Goal: Task Accomplishment & Management: Complete application form

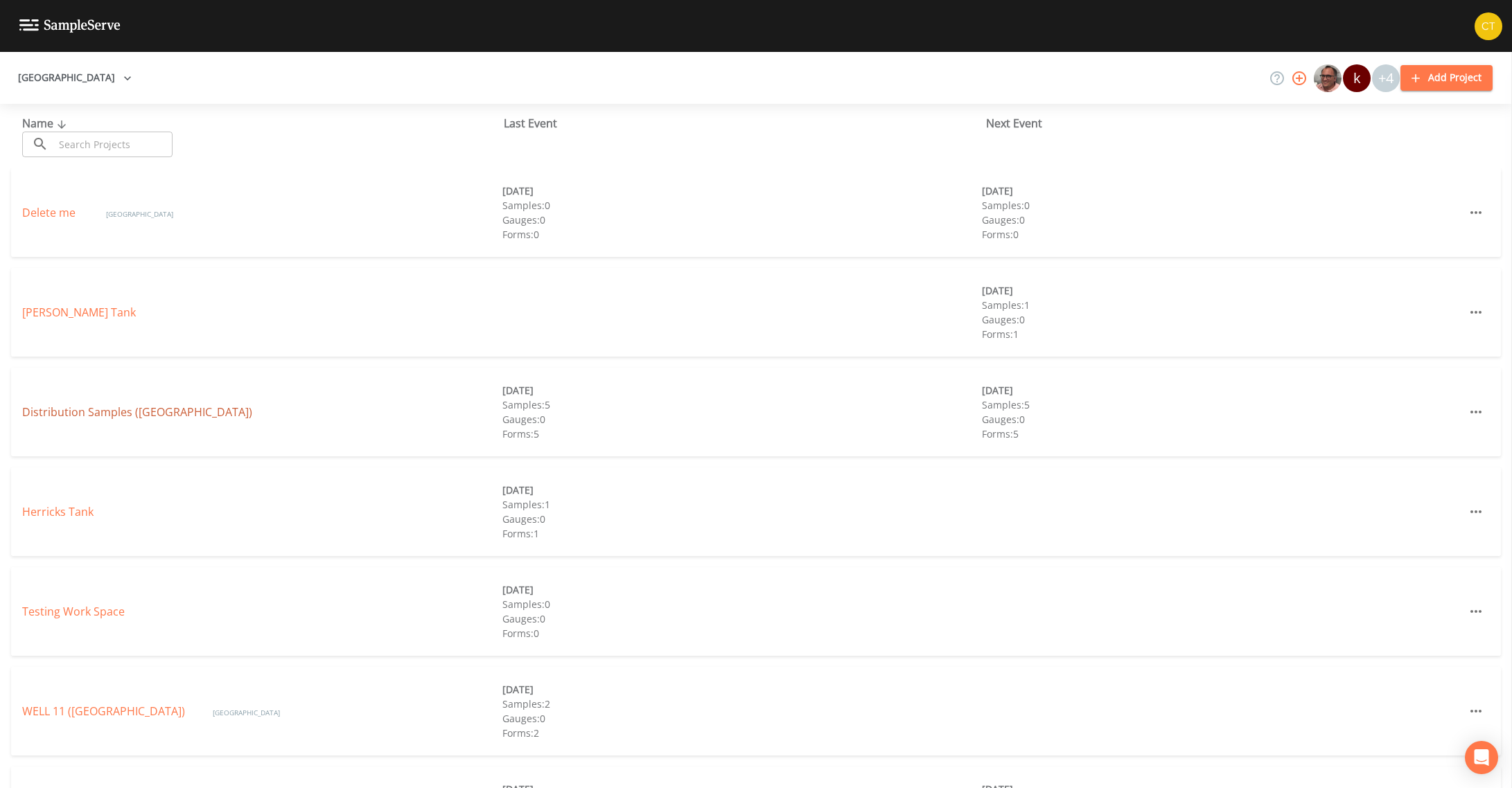
click at [92, 414] on link "Distribution Samples (Garden City Park Water District)" at bounding box center [137, 411] width 230 height 15
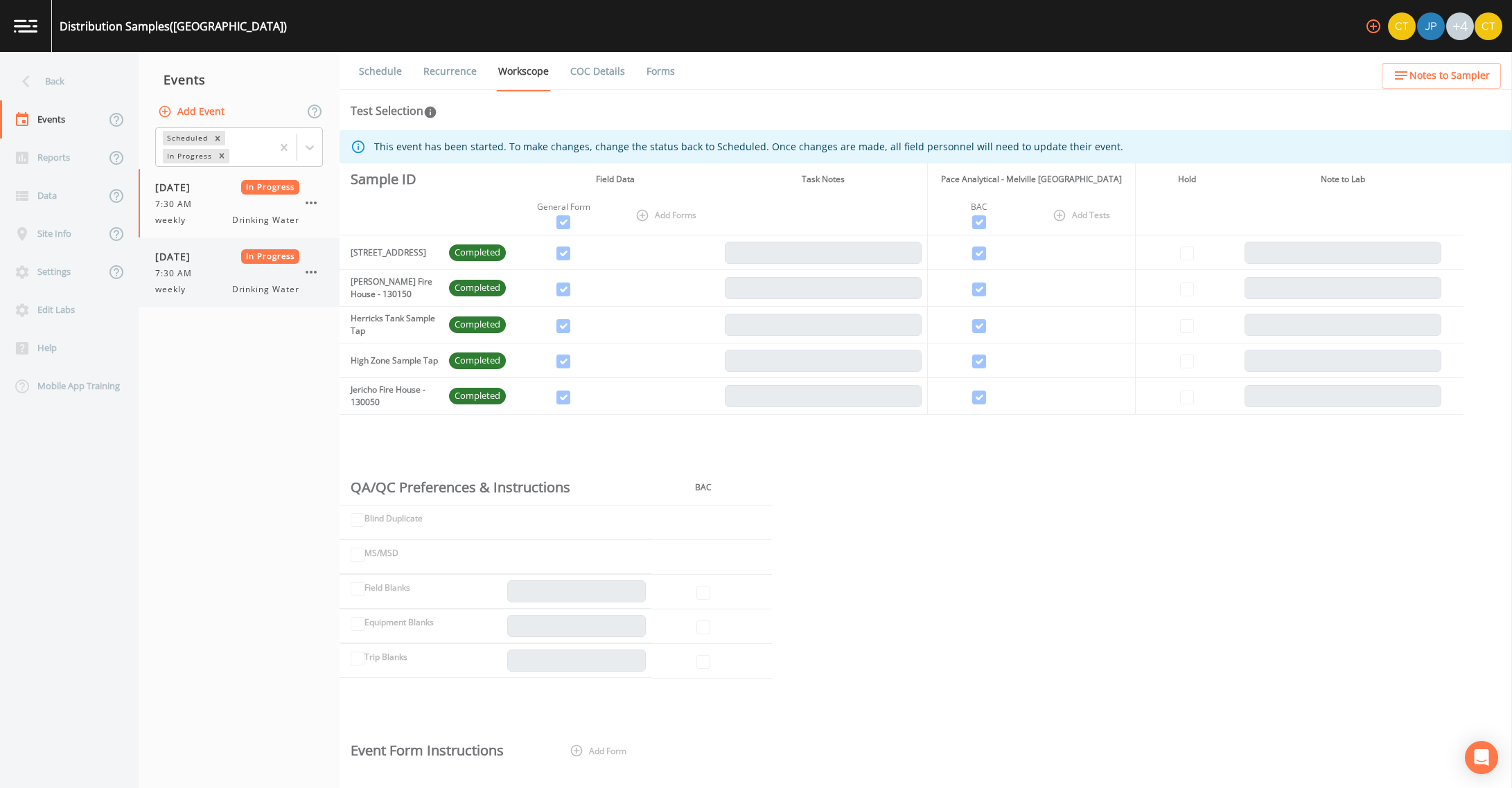
click at [198, 277] on span "7:30 AM" at bounding box center [177, 274] width 45 height 12
click at [667, 74] on link "Forms" at bounding box center [661, 71] width 33 height 39
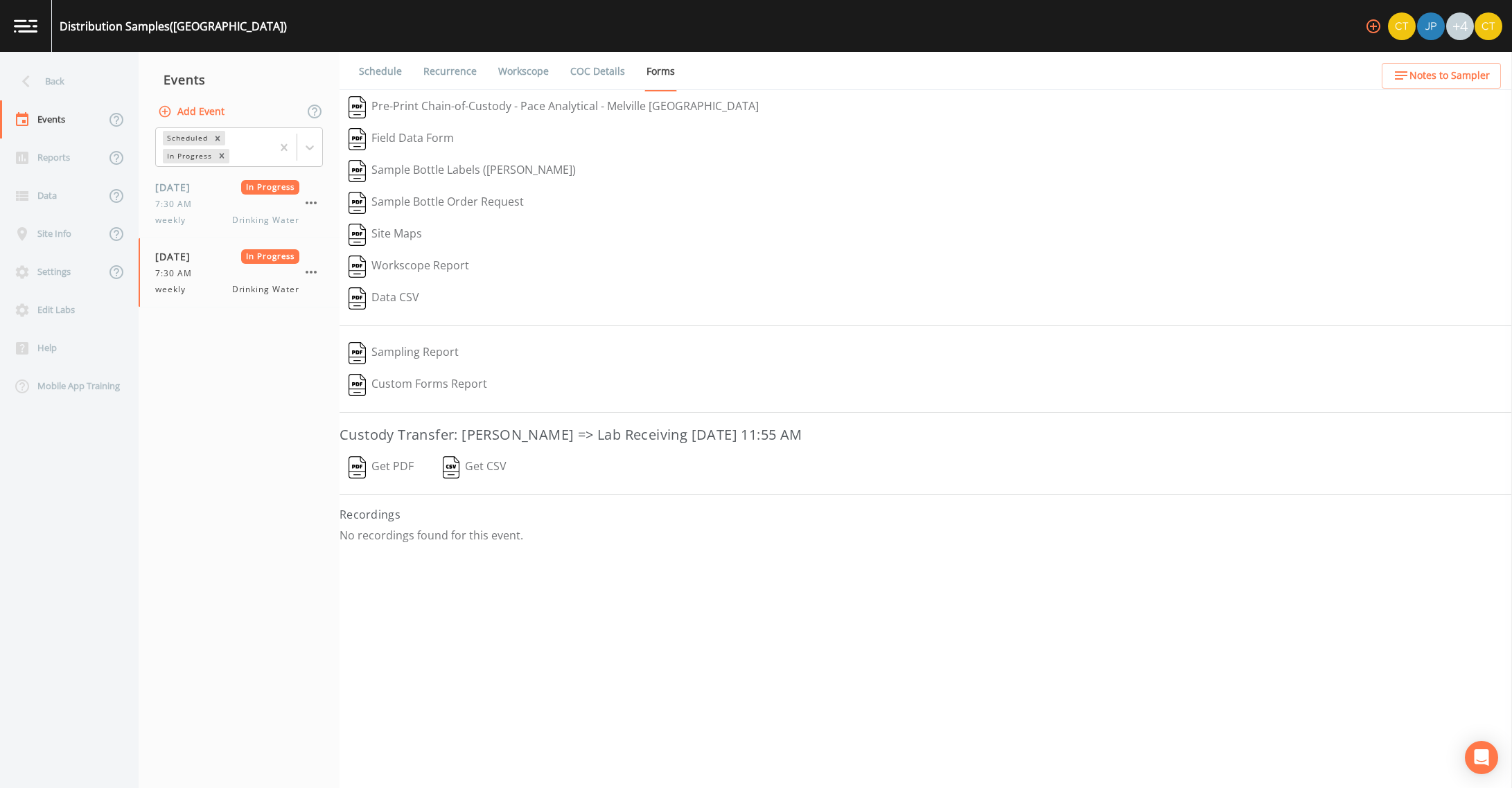
click at [381, 463] on button "Get PDF" at bounding box center [381, 467] width 83 height 32
click at [582, 73] on link "COC Details" at bounding box center [598, 71] width 59 height 39
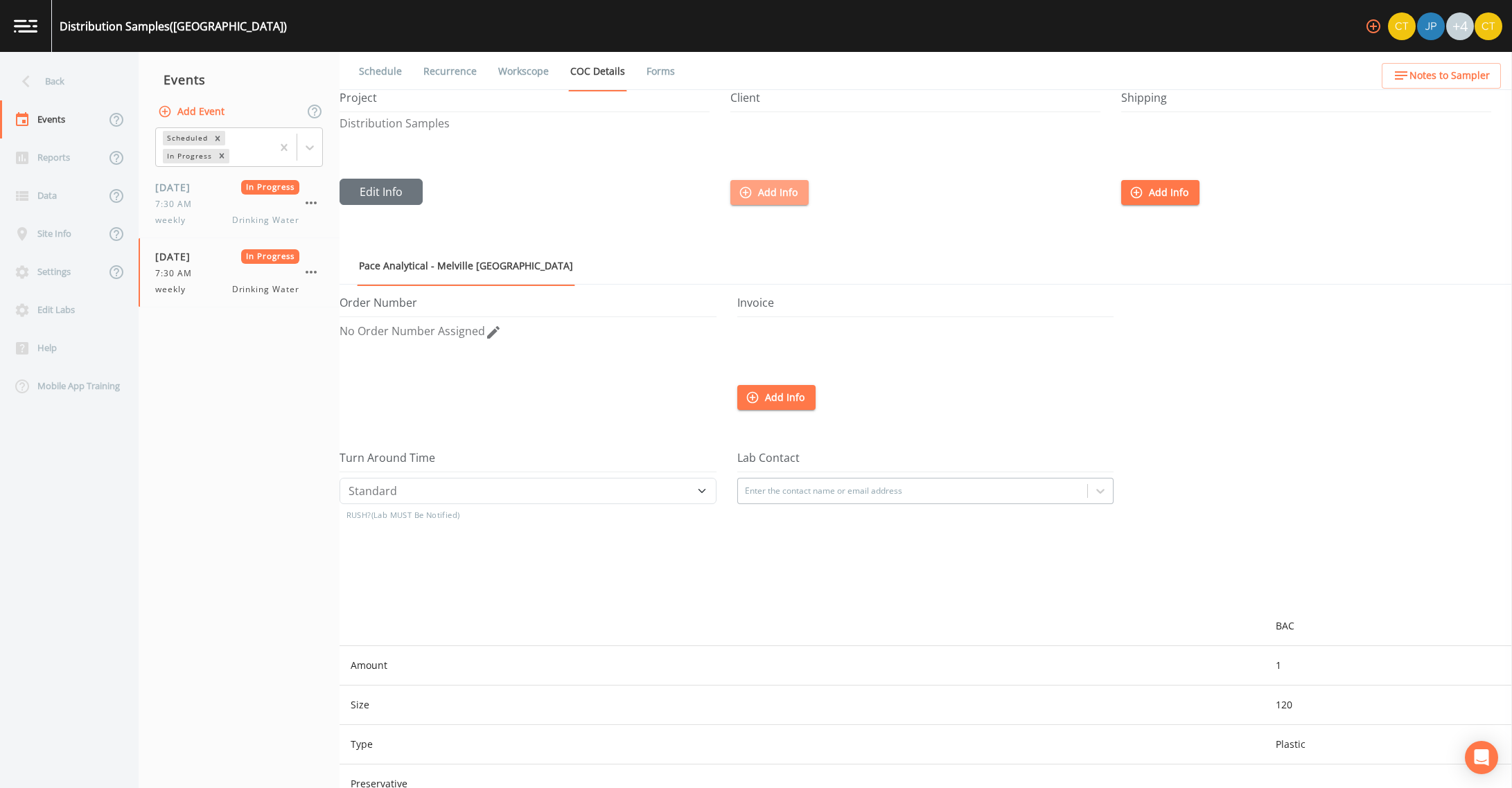
click at [772, 194] on button "Add Info" at bounding box center [769, 193] width 78 height 26
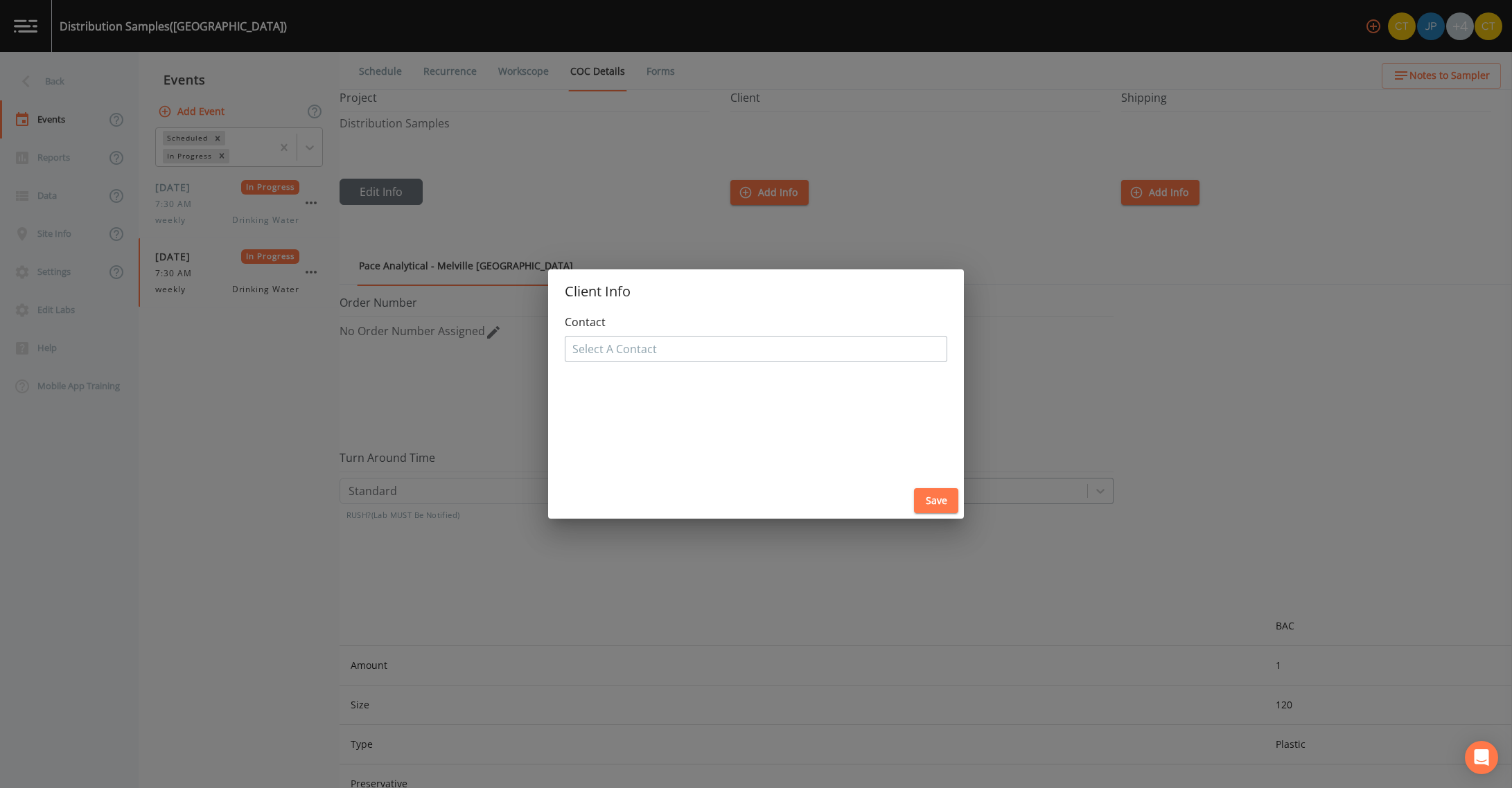
click at [658, 345] on div at bounding box center [756, 349] width 368 height 22
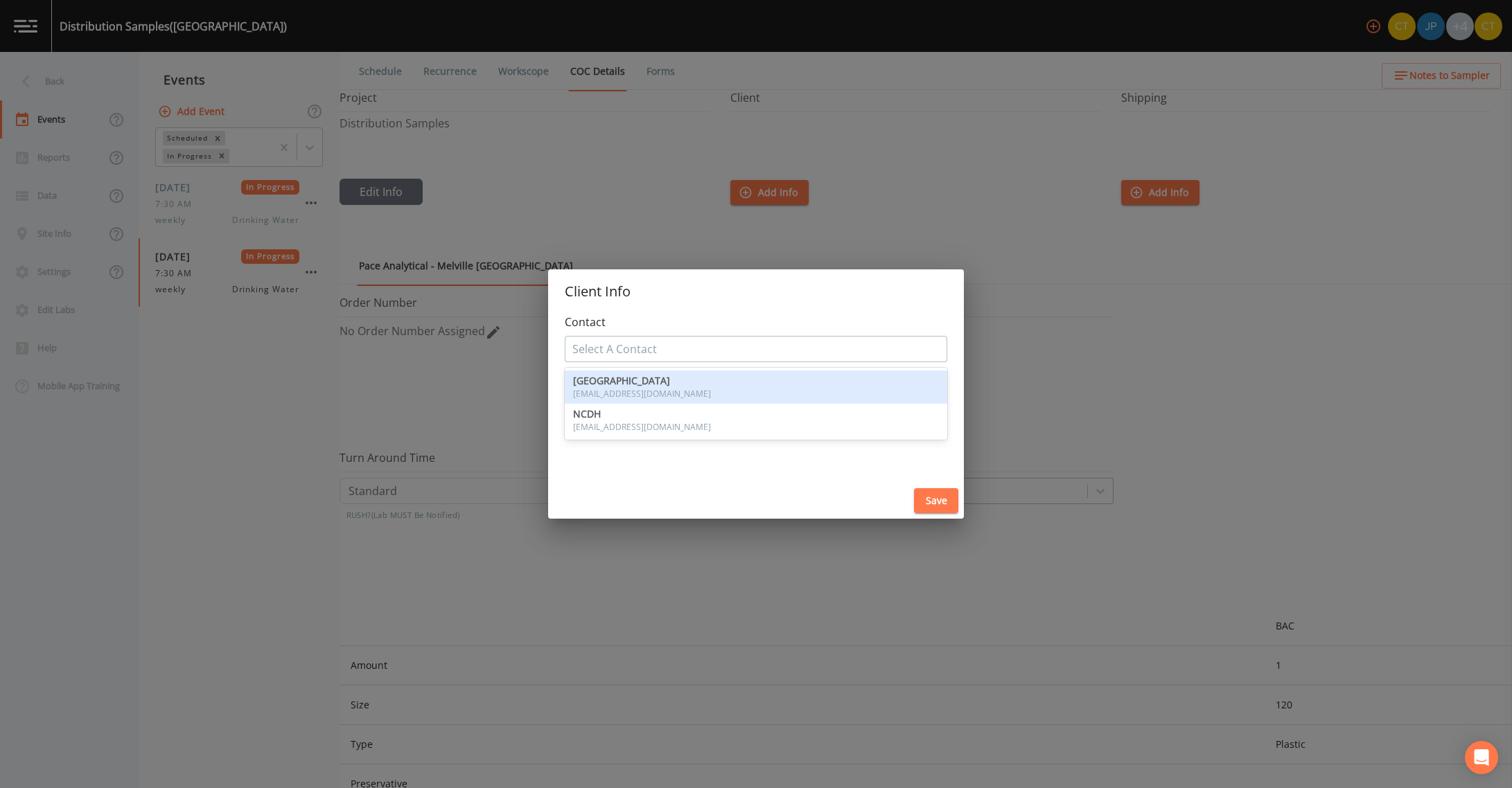
click at [638, 383] on span "Garden City Park Water District" at bounding box center [756, 382] width 366 height 10
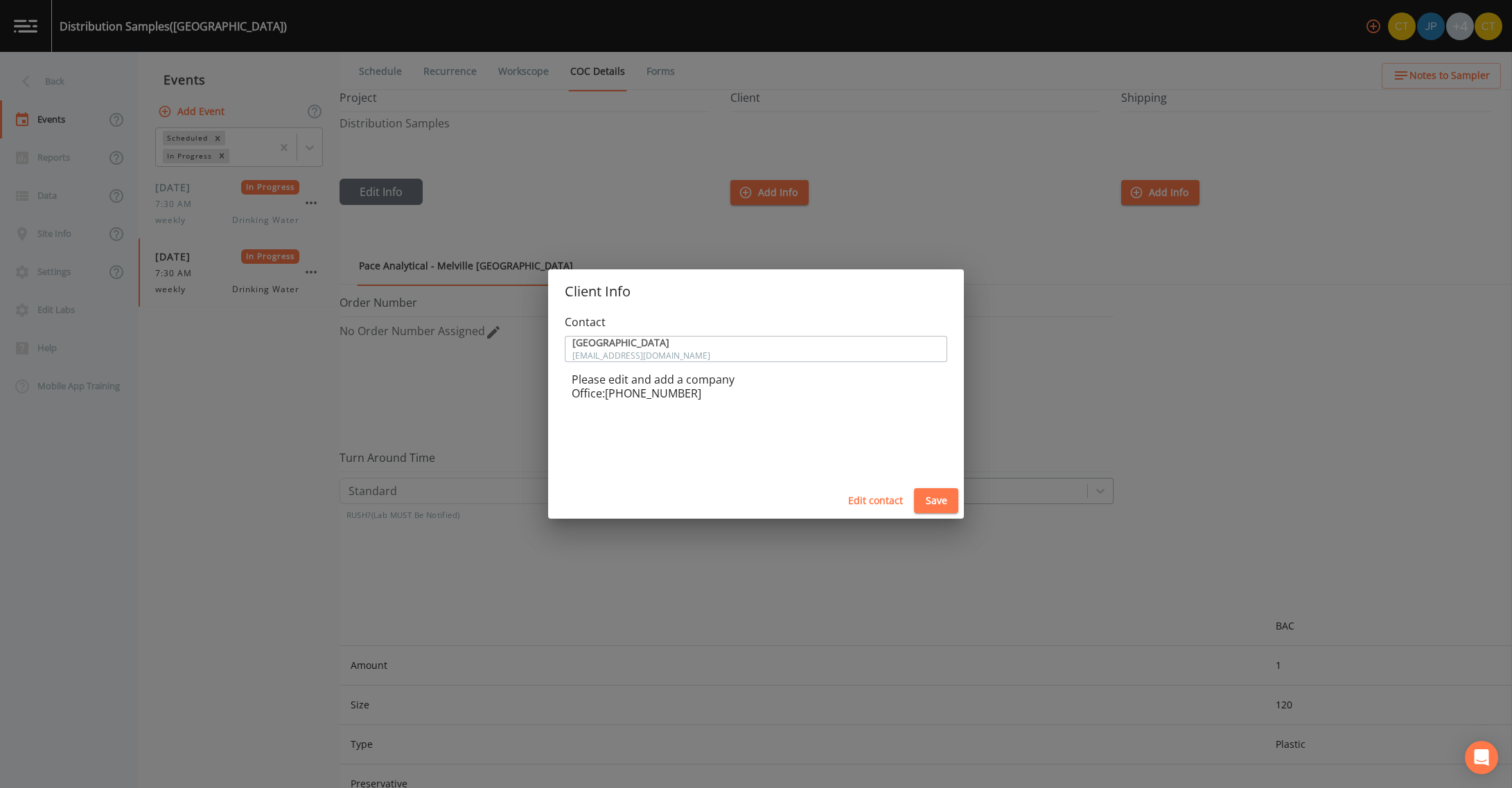
click at [657, 394] on p "Office: (516) 746-3194" at bounding box center [759, 394] width 376 height 14
click at [864, 508] on button "Edit contact" at bounding box center [875, 501] width 66 height 26
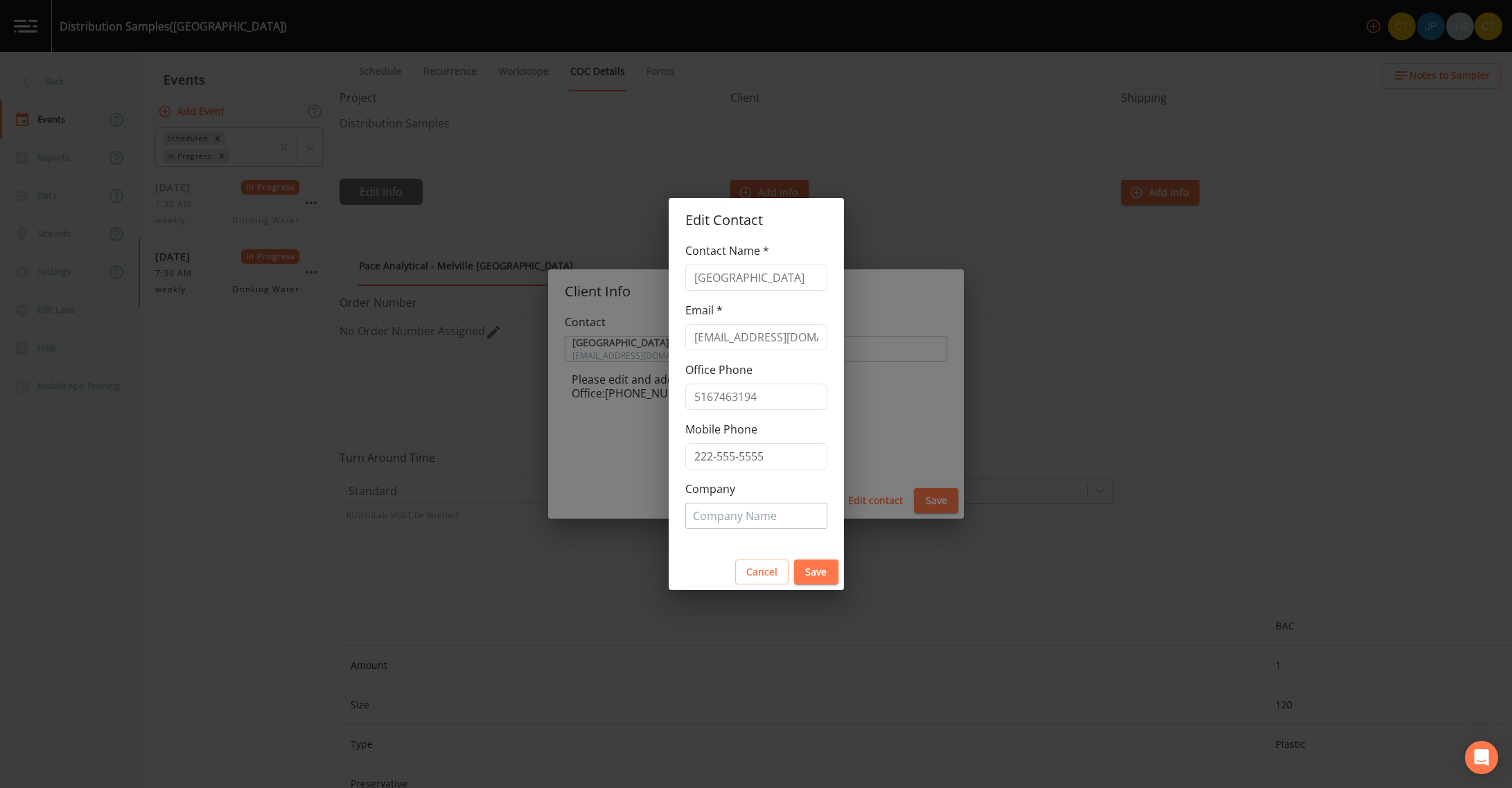
click at [720, 520] on div at bounding box center [756, 516] width 127 height 22
click at [711, 530] on span "Add Company" at bounding box center [741, 534] width 61 height 22
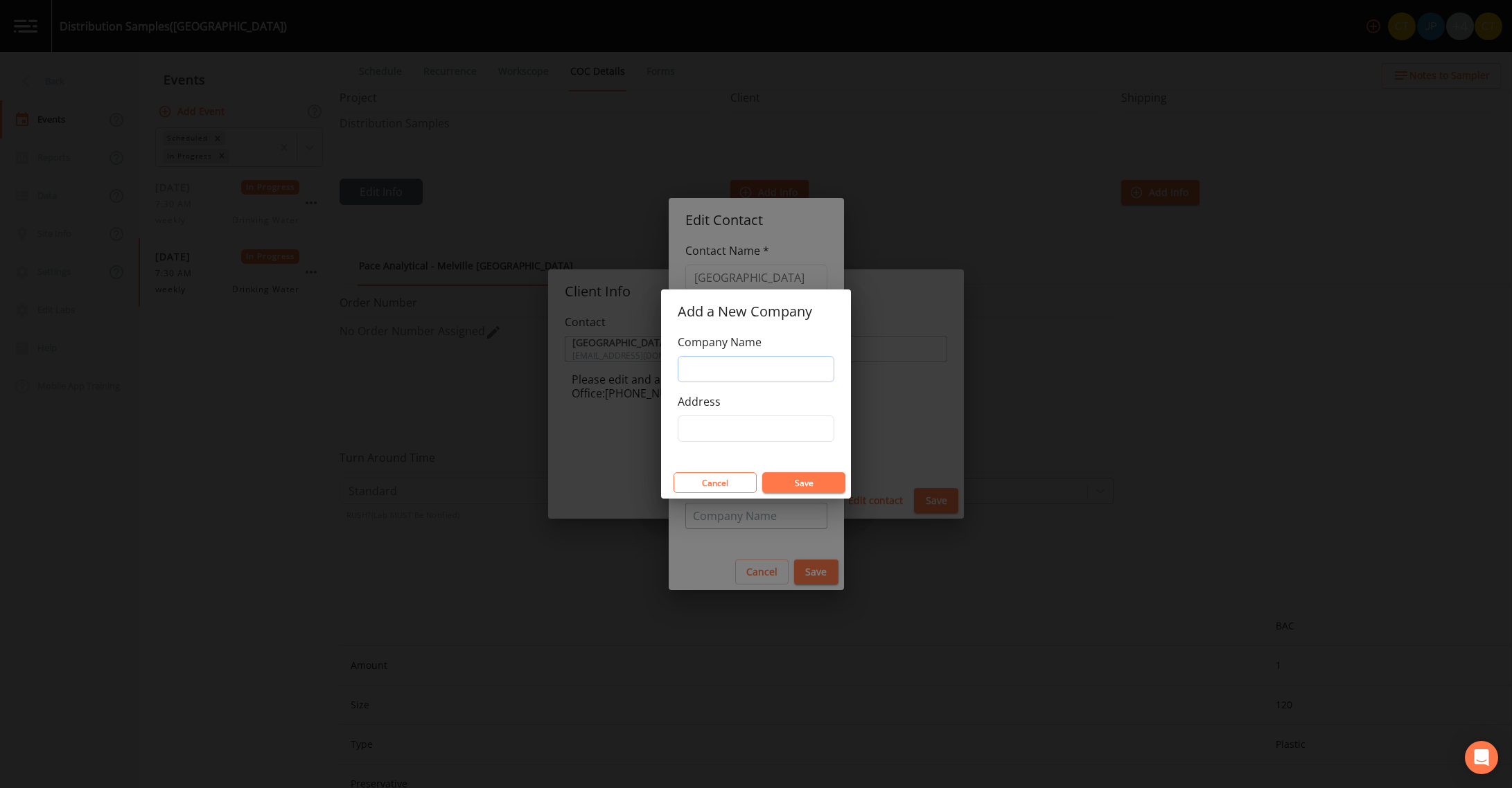
click at [733, 367] on input "Company Name" at bounding box center [756, 369] width 157 height 26
type input "Garden City Park Water District"
type input "333 Marcus Ave Garden City Park NY 11040"
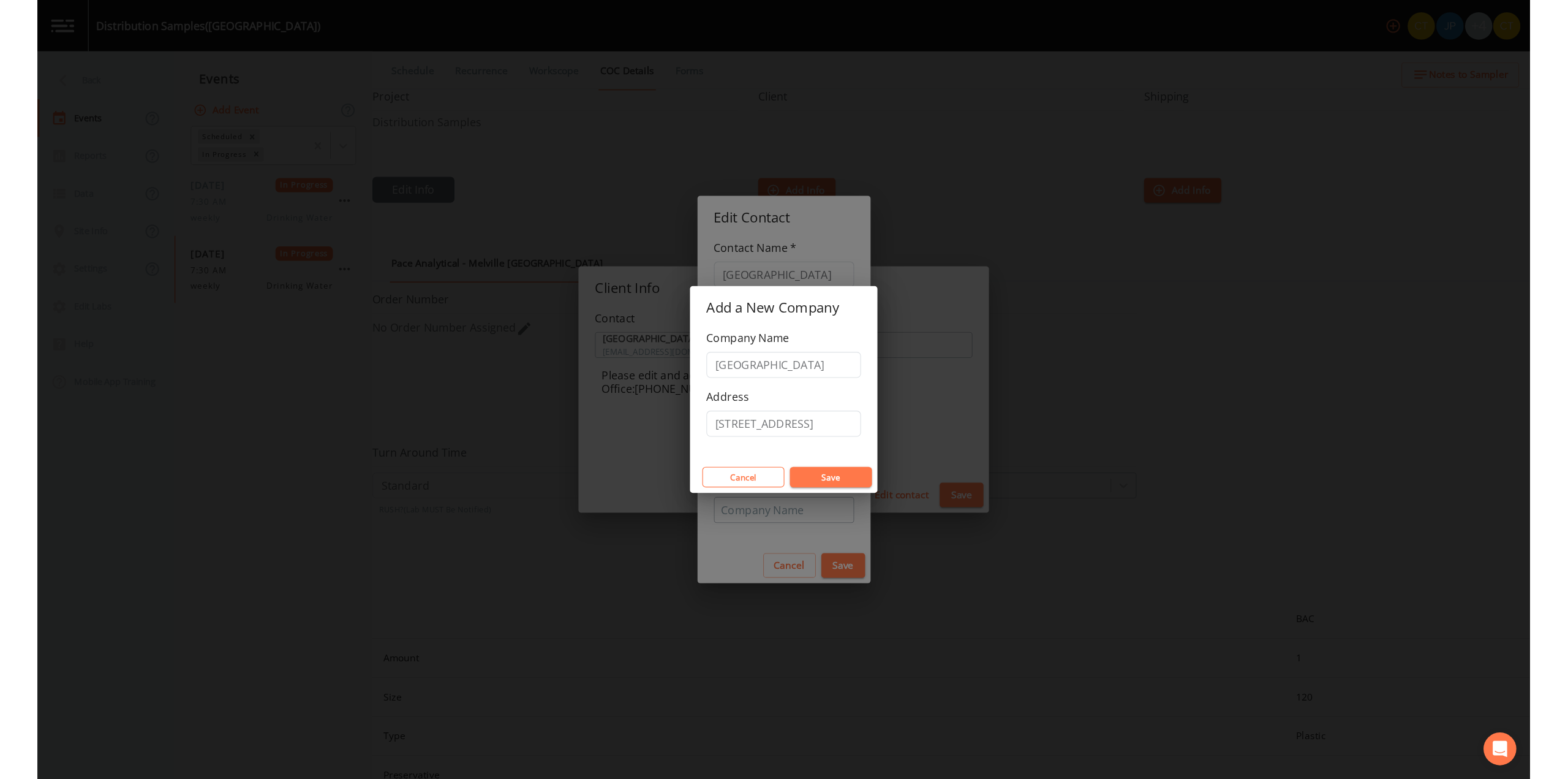
scroll to position [0, 0]
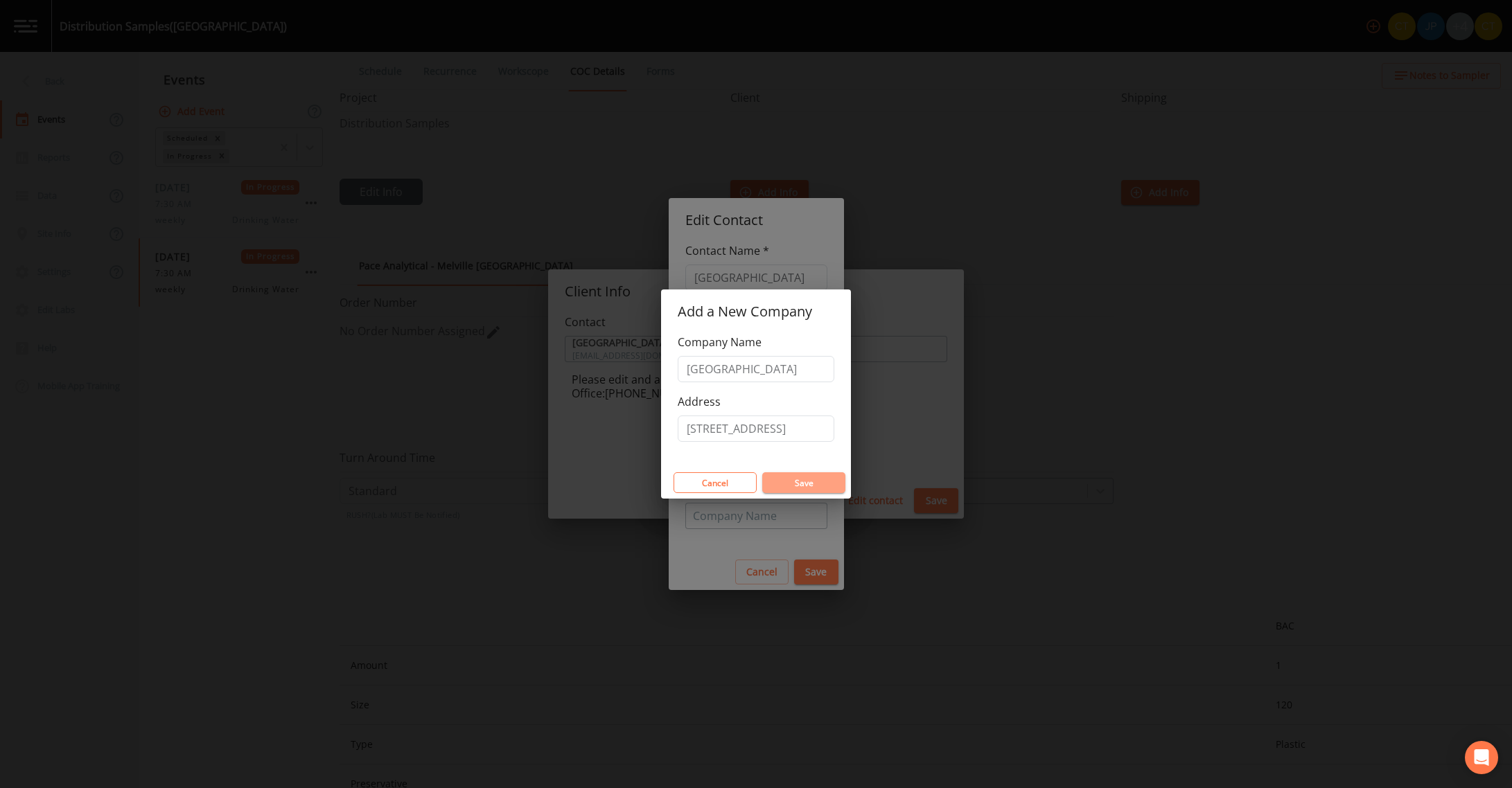
click at [799, 475] on button "Save" at bounding box center [803, 482] width 83 height 21
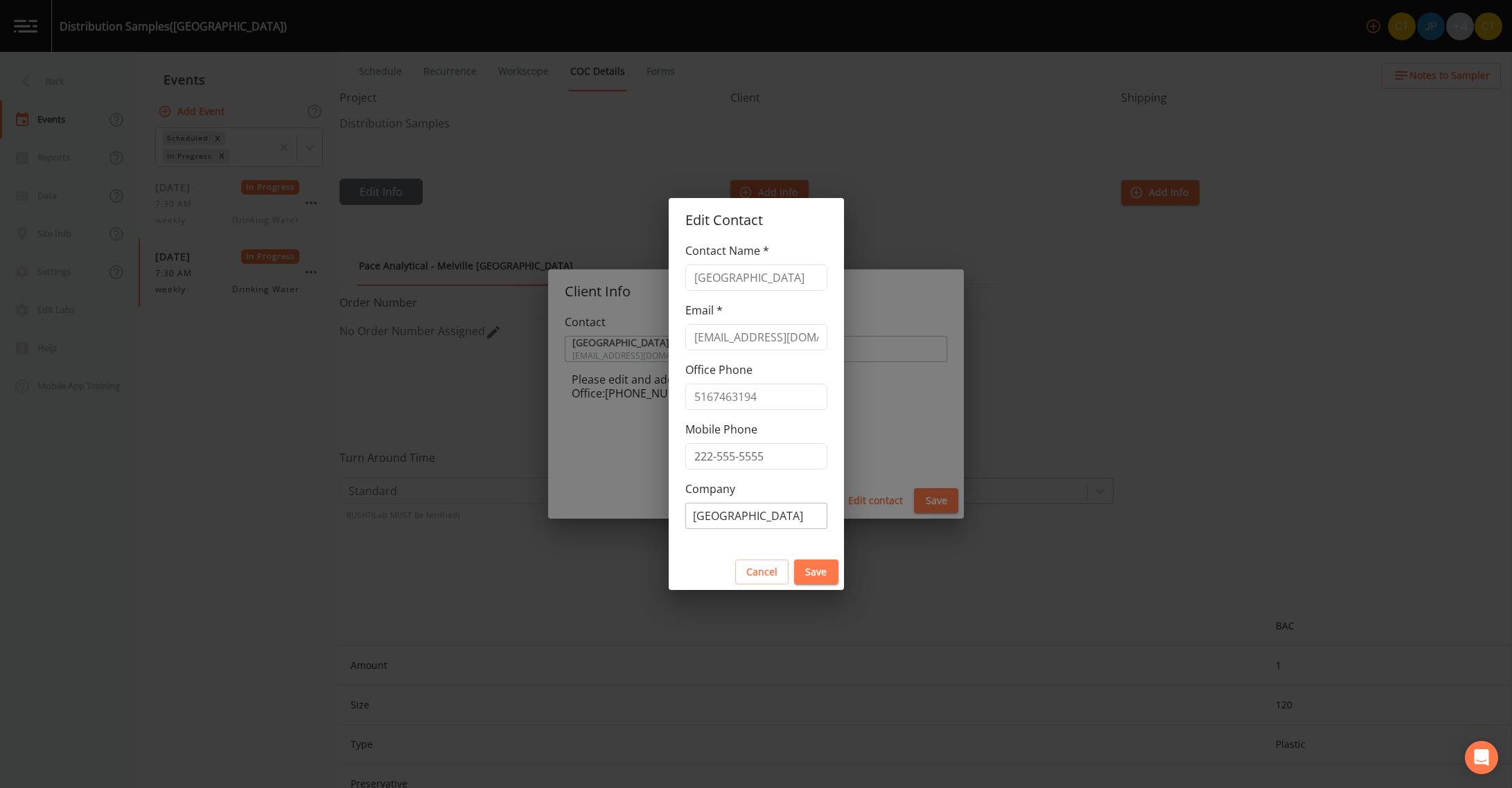
click at [835, 570] on button "Save" at bounding box center [816, 572] width 44 height 26
click at [833, 571] on button "Save" at bounding box center [816, 572] width 44 height 26
click at [763, 454] on input "tel" at bounding box center [756, 456] width 142 height 26
type input "5167463194"
click at [833, 575] on button "Save" at bounding box center [816, 572] width 44 height 26
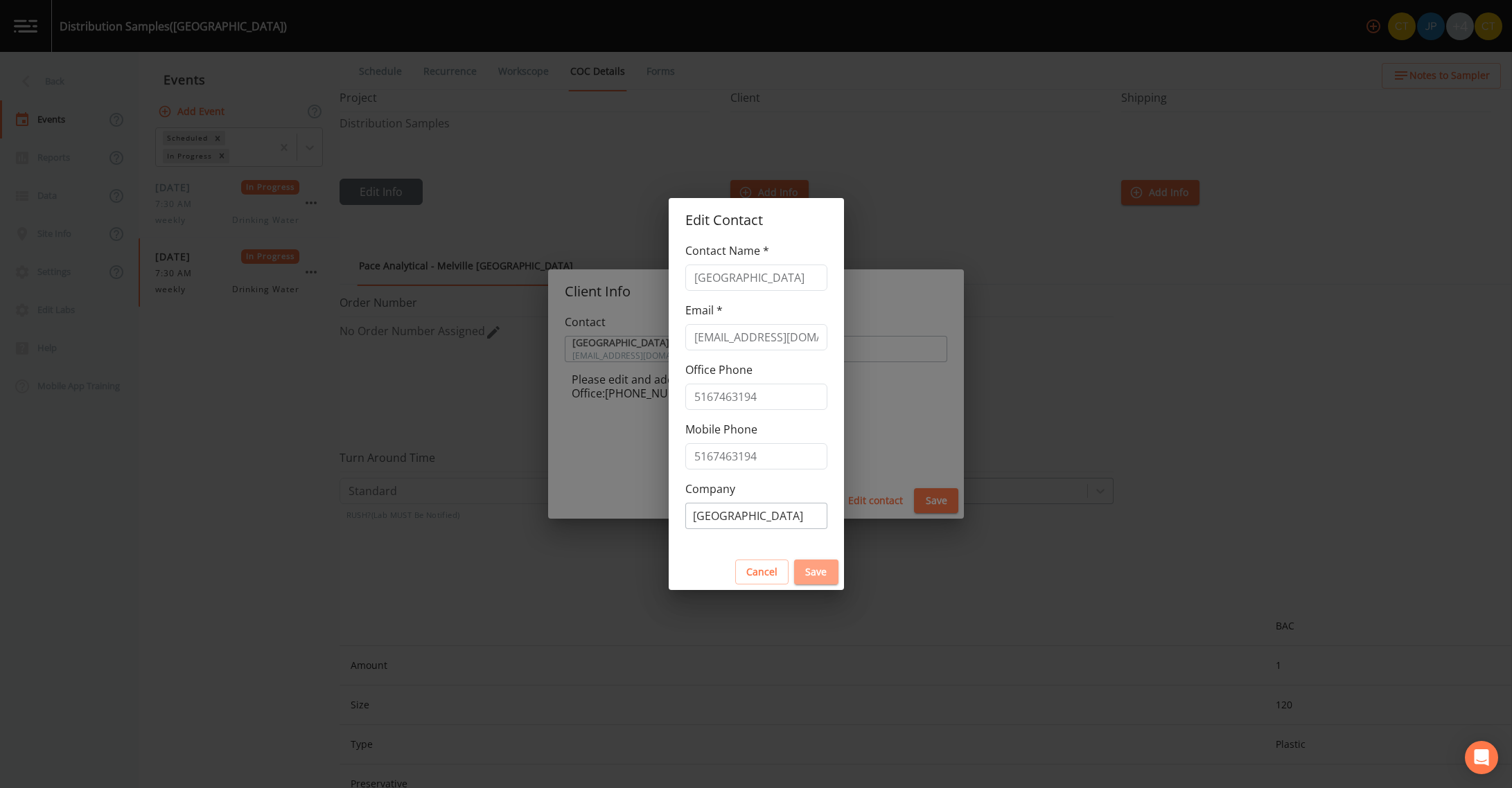
click at [829, 573] on button "Save" at bounding box center [816, 572] width 44 height 26
click at [776, 570] on button "Cancel" at bounding box center [761, 572] width 53 height 26
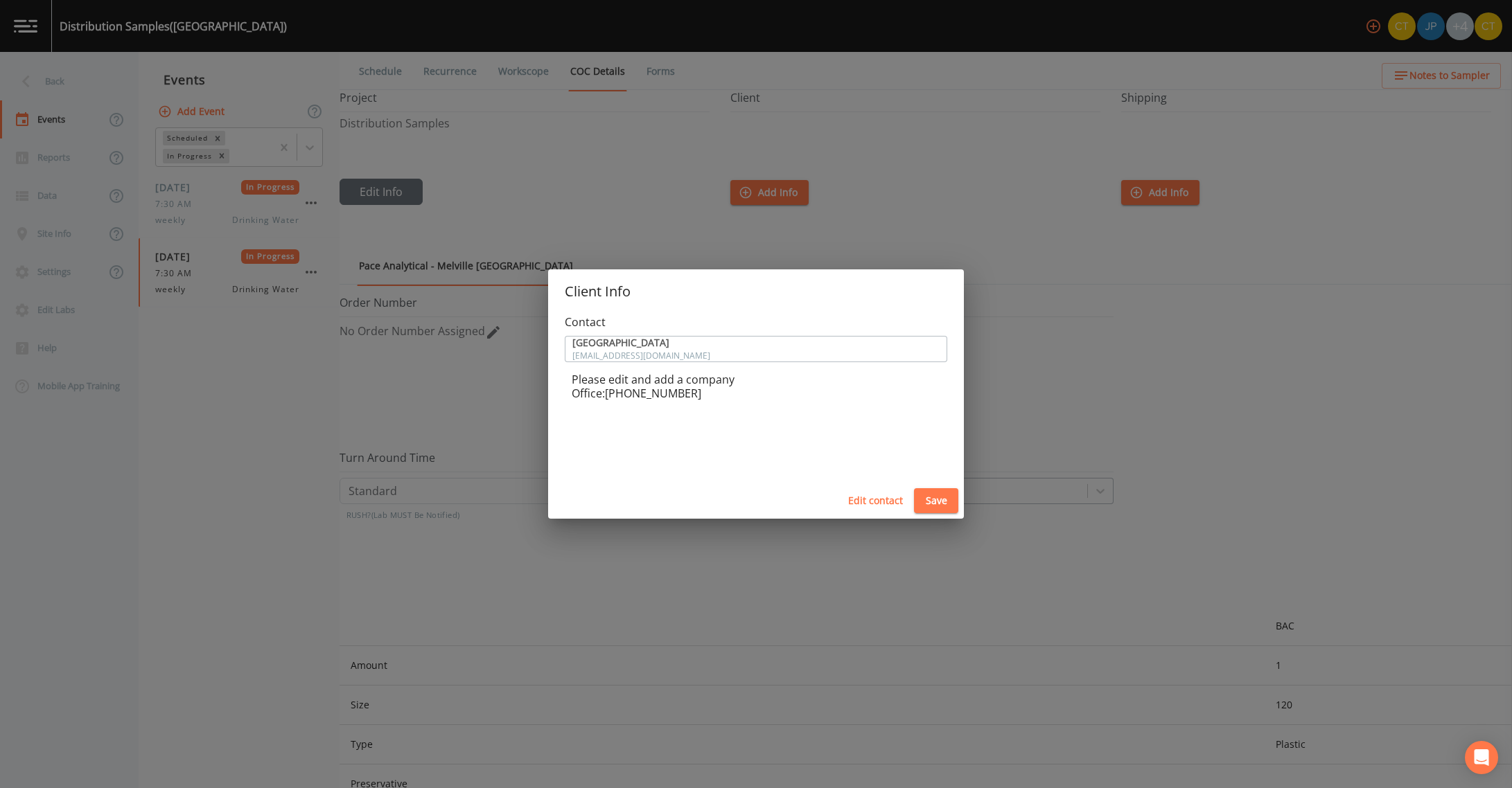
click at [436, 383] on div "Client Info Contact Garden City Park Water District info@gcpwater.org Please ed…" at bounding box center [756, 394] width 1512 height 788
